Goal: Information Seeking & Learning: Learn about a topic

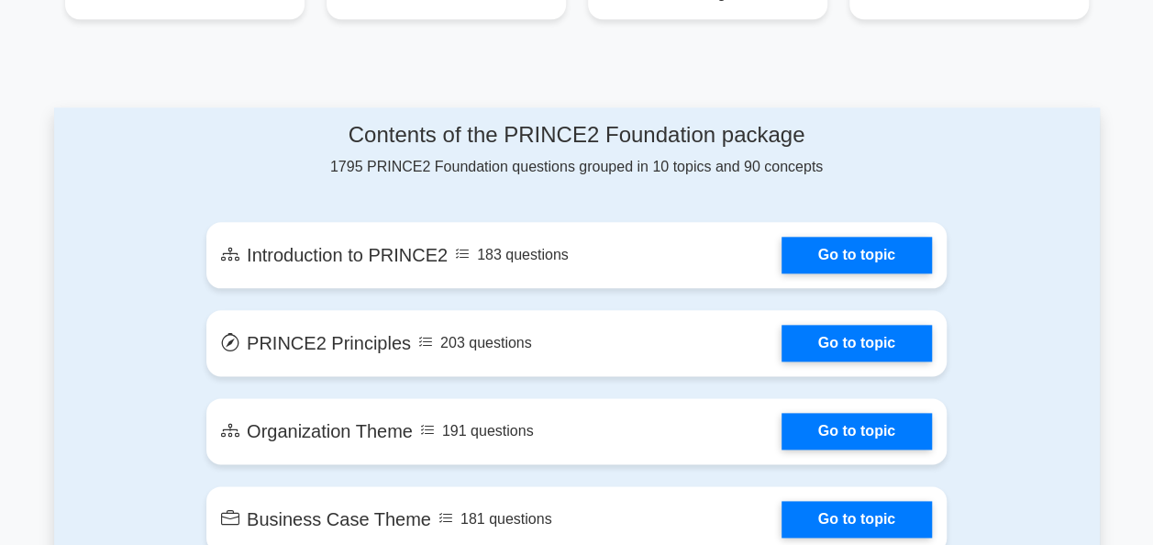
scroll to position [936, 0]
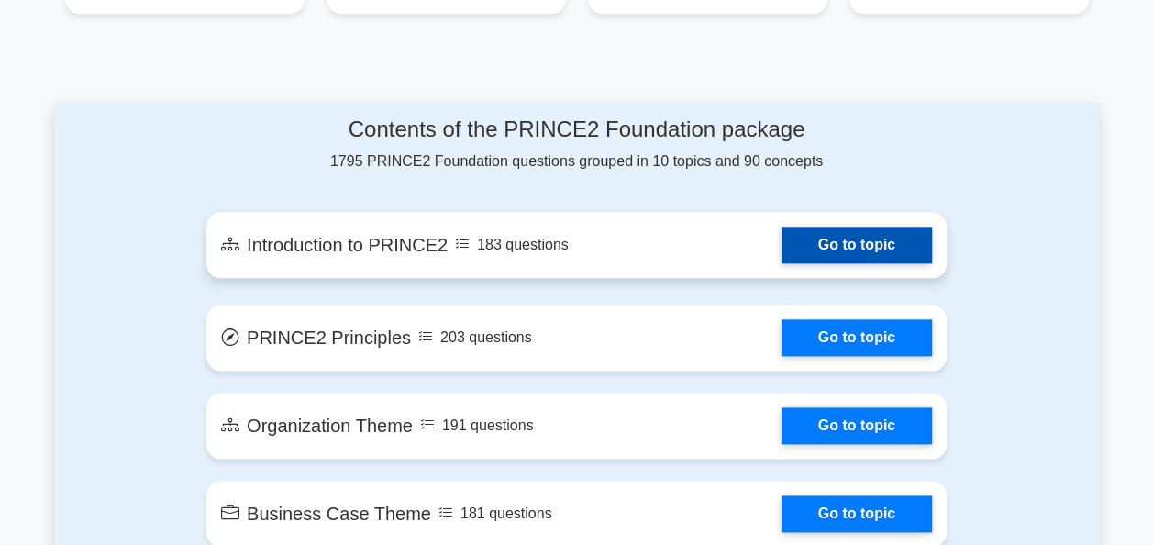
click at [870, 226] on link "Go to topic" at bounding box center [856, 244] width 150 height 37
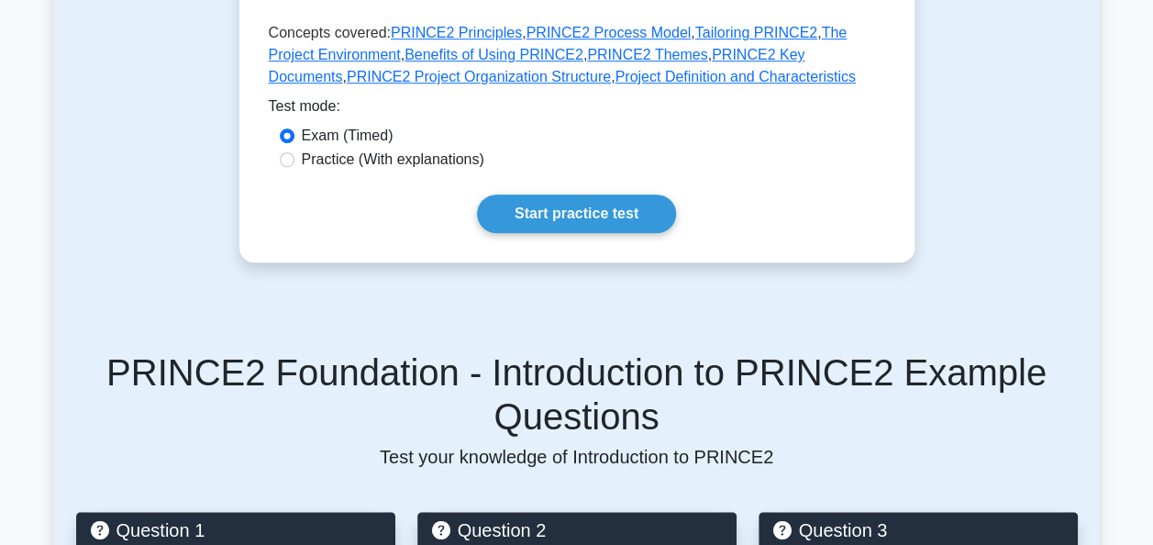
scroll to position [562, 0]
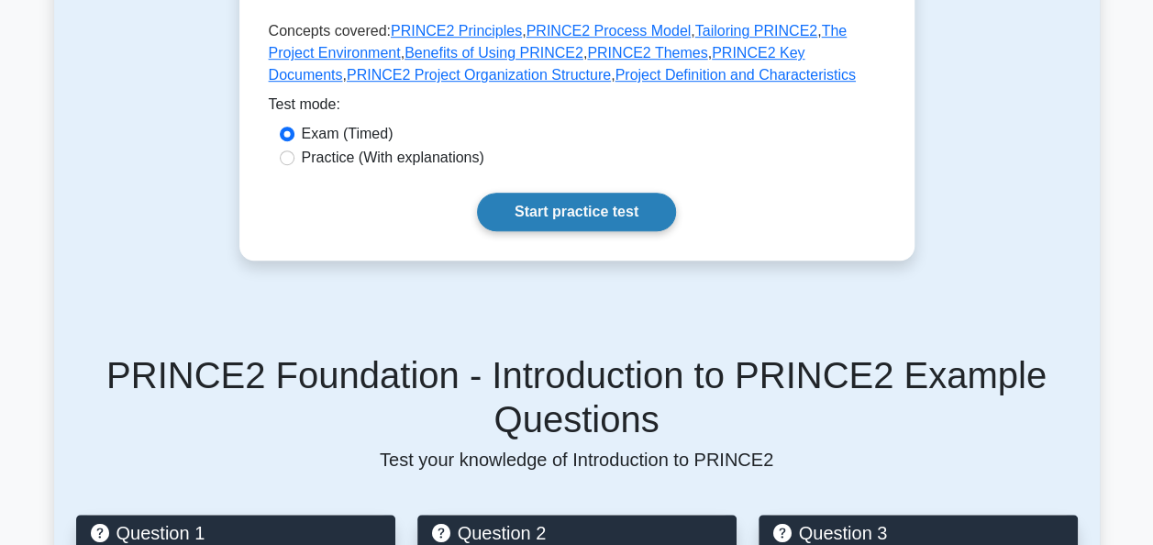
click at [590, 220] on link "Start practice test" at bounding box center [576, 212] width 199 height 39
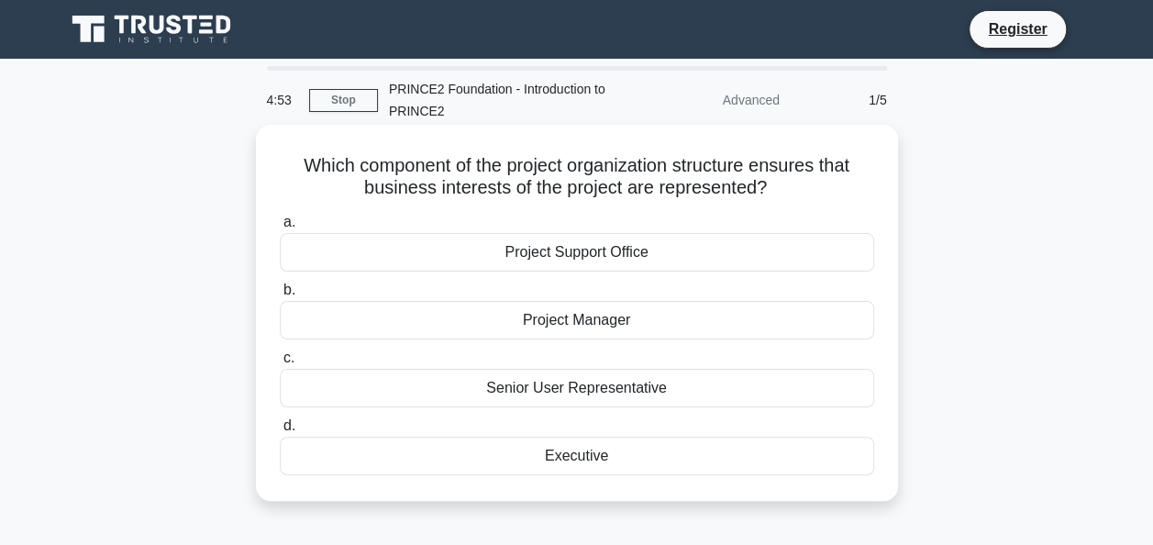
click at [569, 259] on div "Project Support Office" at bounding box center [577, 252] width 594 height 39
click at [280, 228] on input "a. Project Support Office" at bounding box center [280, 222] width 0 height 12
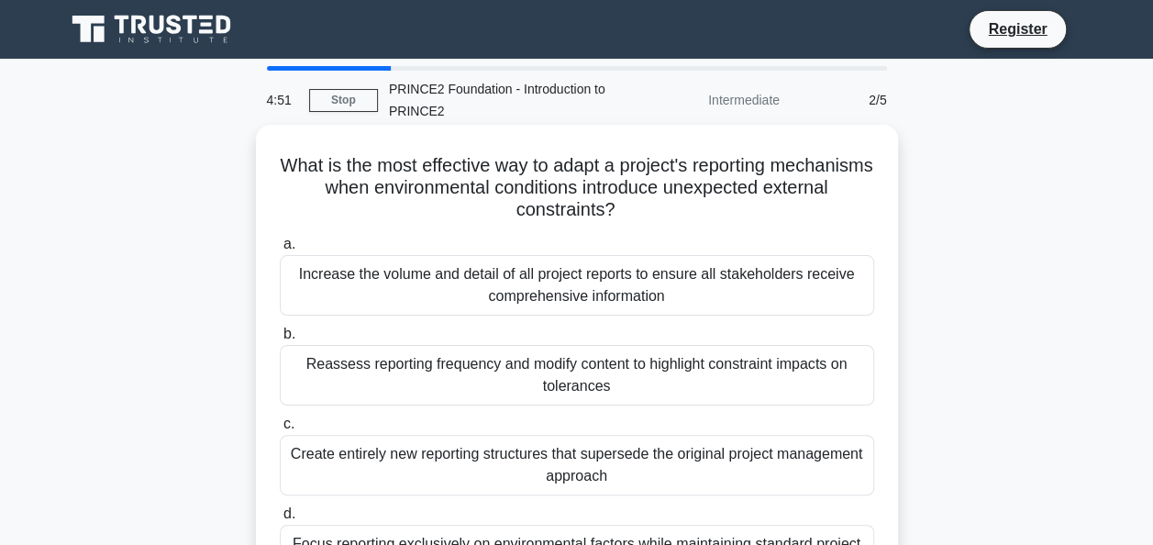
click at [546, 361] on div "Reassess reporting frequency and modify content to highlight constraint impacts…" at bounding box center [577, 375] width 594 height 61
click at [280, 340] on input "b. Reassess reporting frequency and modify content to highlight constraint impa…" at bounding box center [280, 334] width 0 height 12
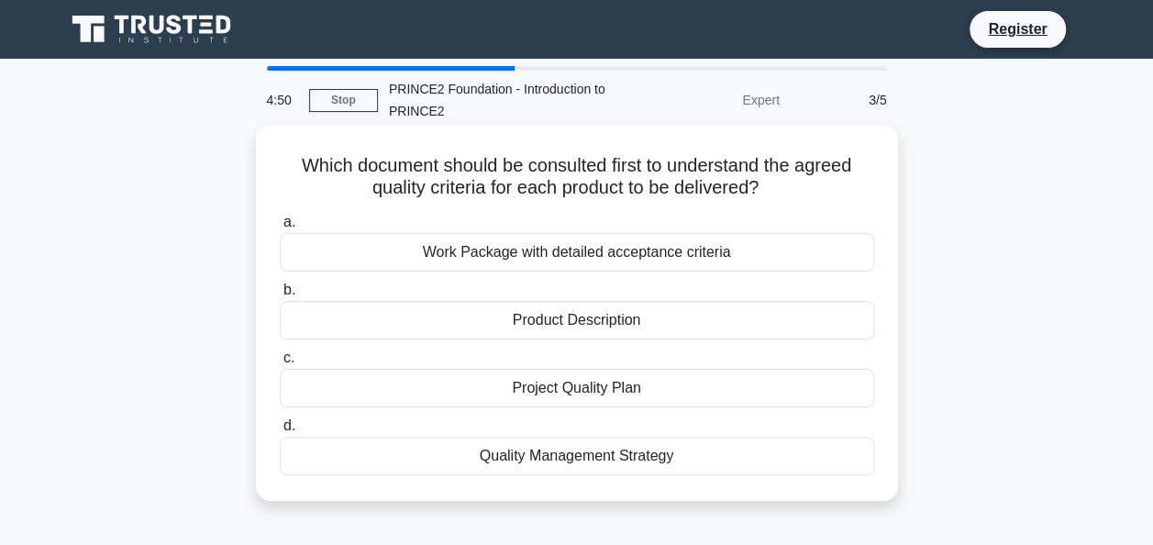
click at [552, 341] on div "a. Work Package with detailed acceptance criteria b. Product Description c. d." at bounding box center [577, 342] width 616 height 271
click at [559, 328] on div "Product Description" at bounding box center [577, 320] width 594 height 39
click at [280, 296] on input "b. Product Description" at bounding box center [280, 290] width 0 height 12
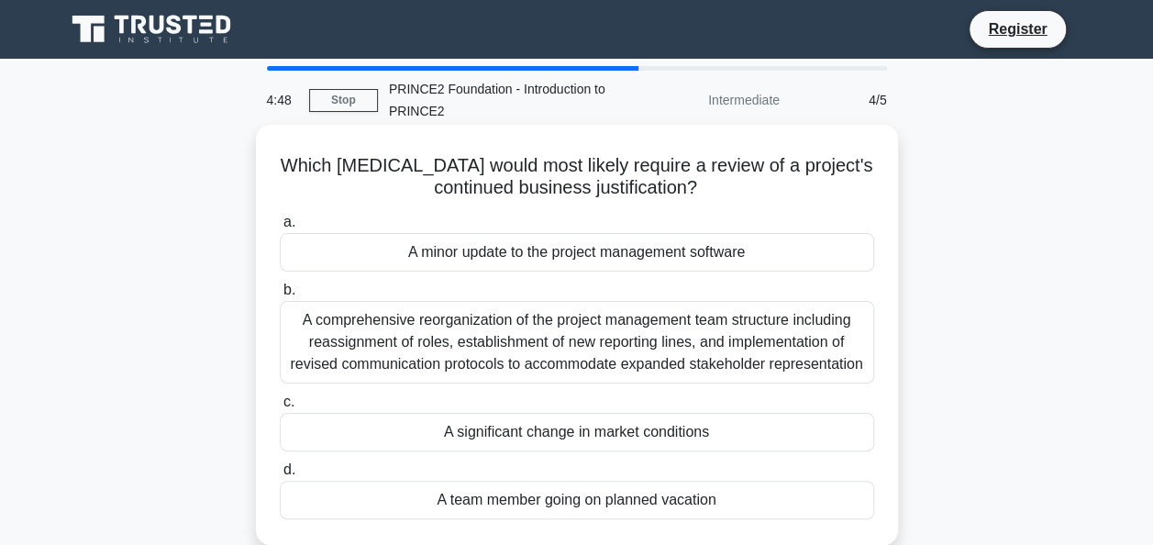
click at [541, 404] on label "c. A significant change in market conditions" at bounding box center [577, 421] width 594 height 61
click at [280, 404] on input "c. A significant change in market conditions" at bounding box center [280, 402] width 0 height 12
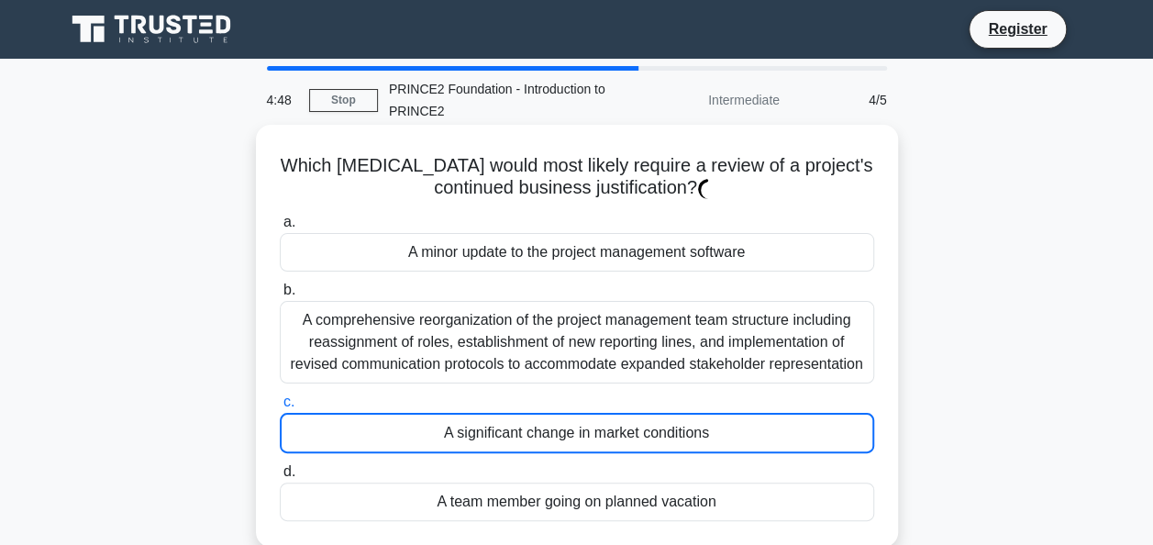
click at [541, 425] on div "A significant change in market conditions" at bounding box center [577, 433] width 594 height 40
click at [280, 408] on input "c. A significant change in market conditions" at bounding box center [280, 402] width 0 height 12
click at [557, 293] on label "b. A comprehensive reorganization of the project management team structure incl…" at bounding box center [577, 331] width 594 height 105
click at [280, 293] on input "b. A comprehensive reorganization of the project management team structure incl…" at bounding box center [280, 290] width 0 height 12
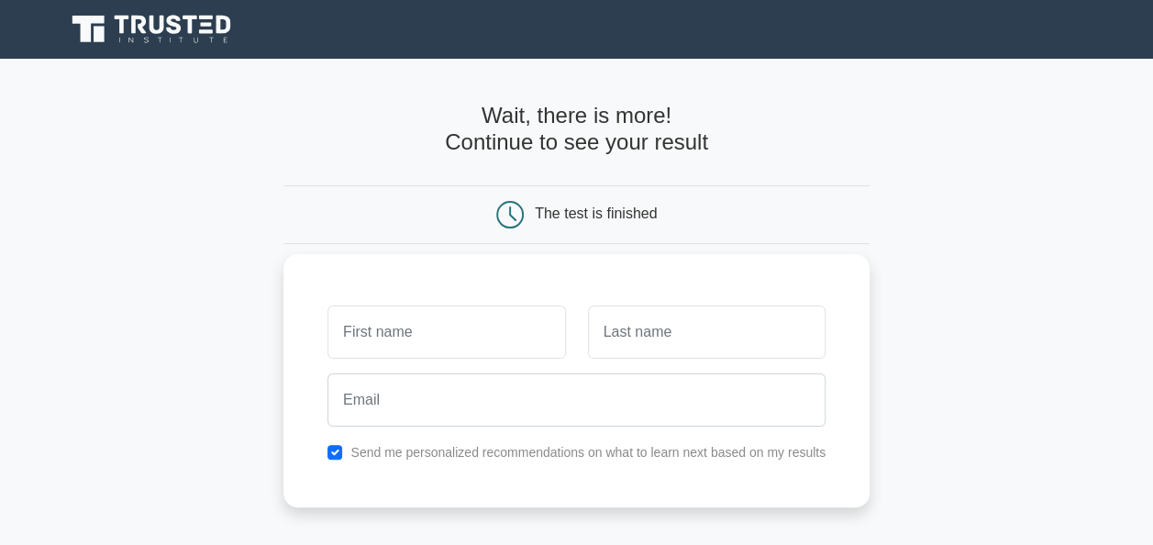
click at [486, 323] on input "text" at bounding box center [445, 331] width 237 height 53
type input "p"
